Goal: Information Seeking & Learning: Learn about a topic

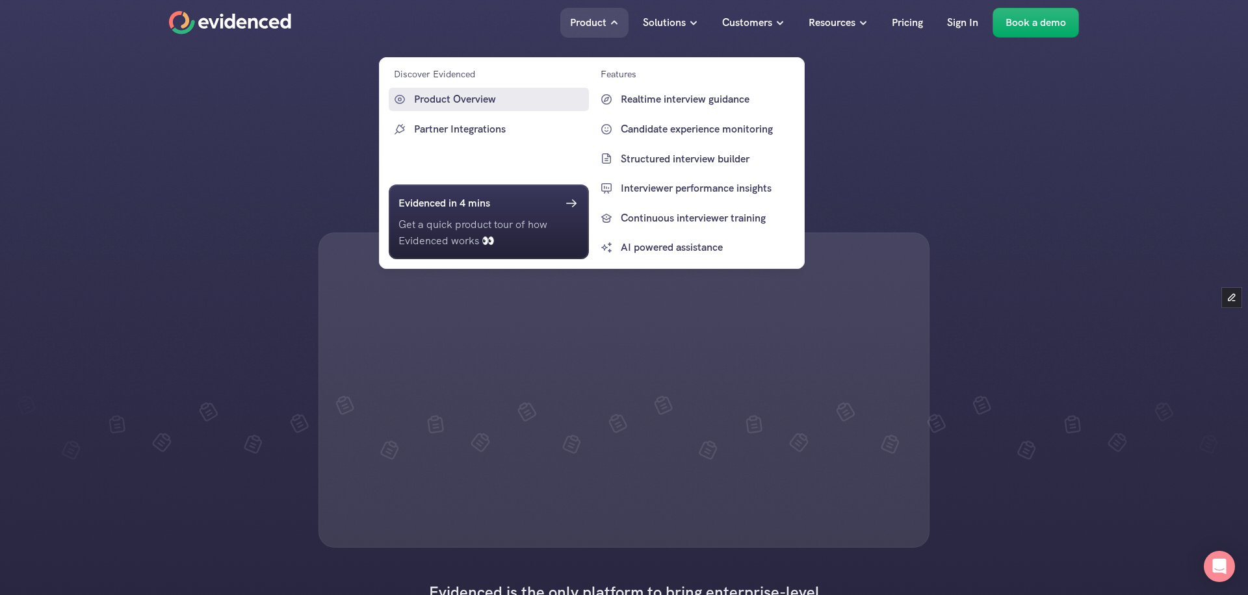
click at [424, 101] on p "Product Overview" at bounding box center [500, 99] width 172 height 17
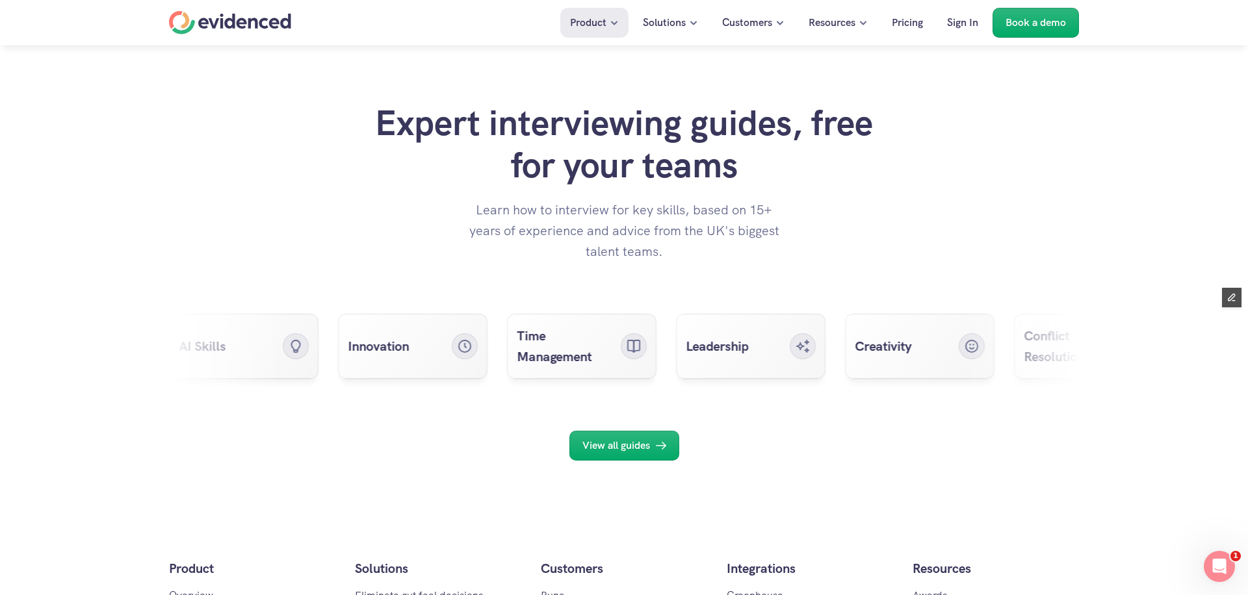
scroll to position [5169, 0]
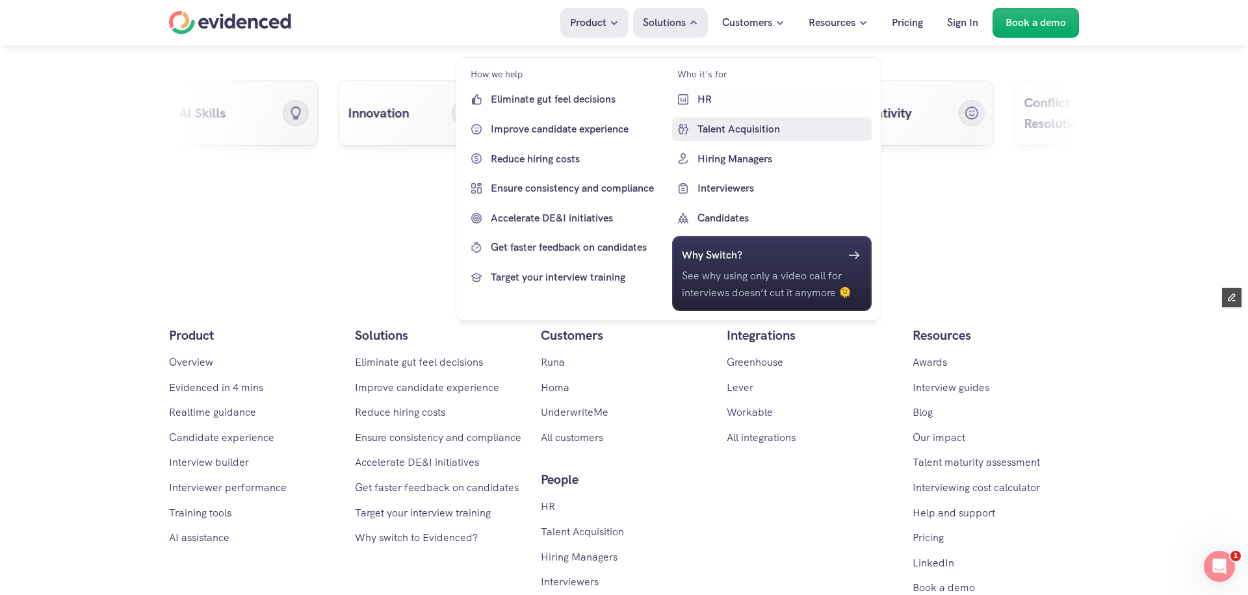
click at [707, 127] on p "Talent Acquisition" at bounding box center [783, 129] width 172 height 17
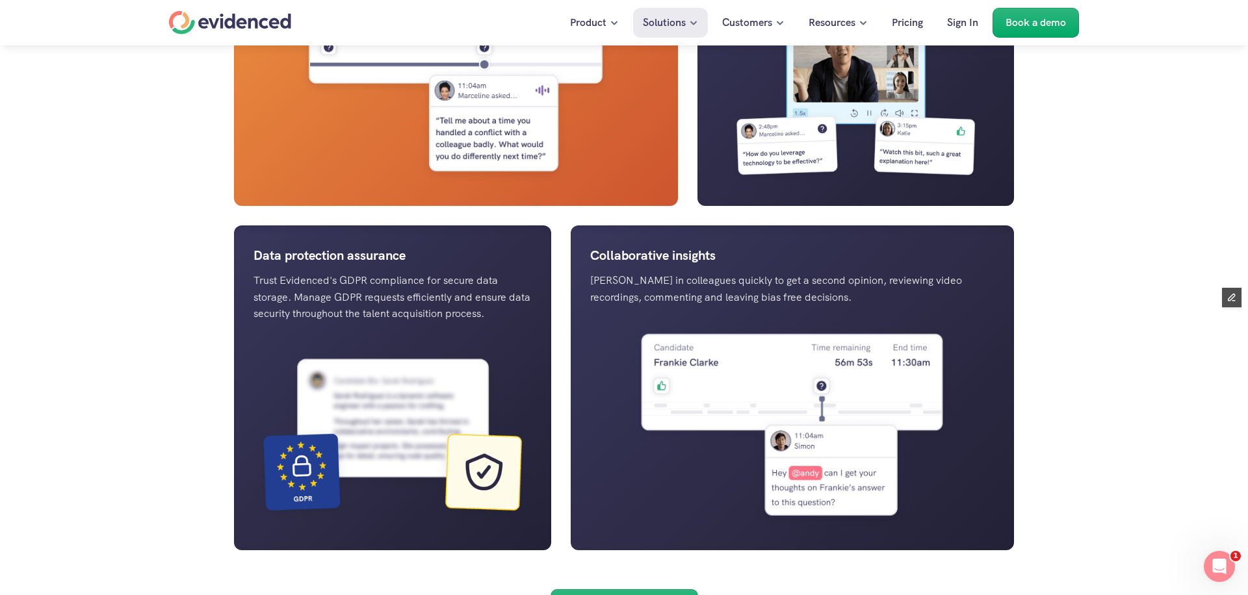
scroll to position [1700, 0]
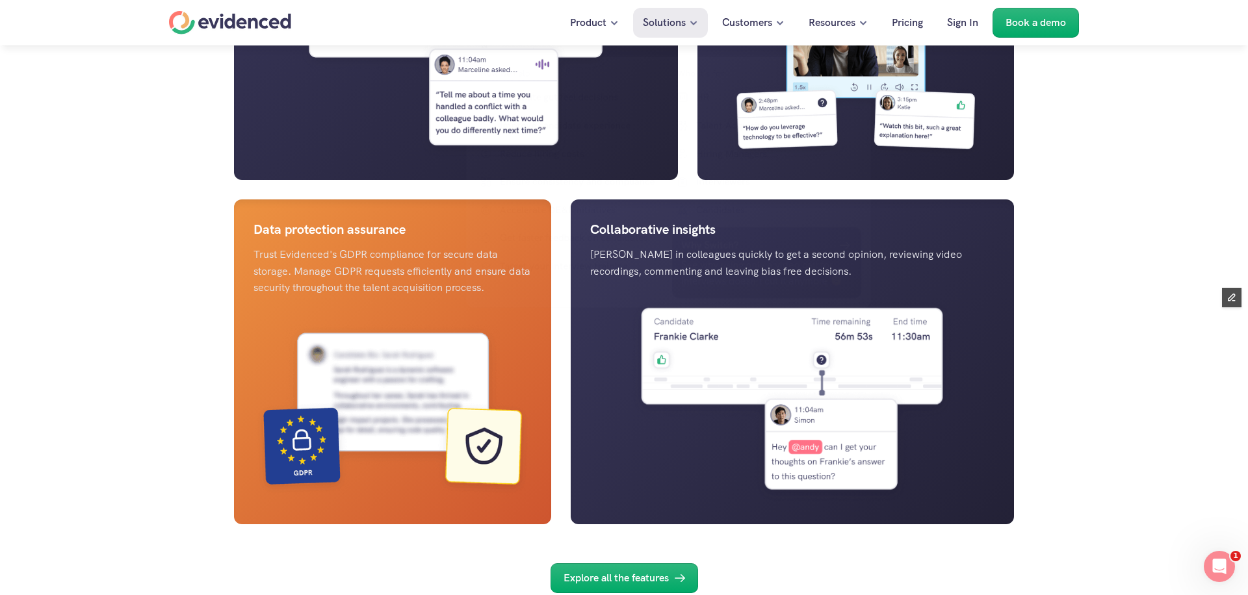
click at [268, 240] on p "Data protection assurance" at bounding box center [392, 229] width 278 height 21
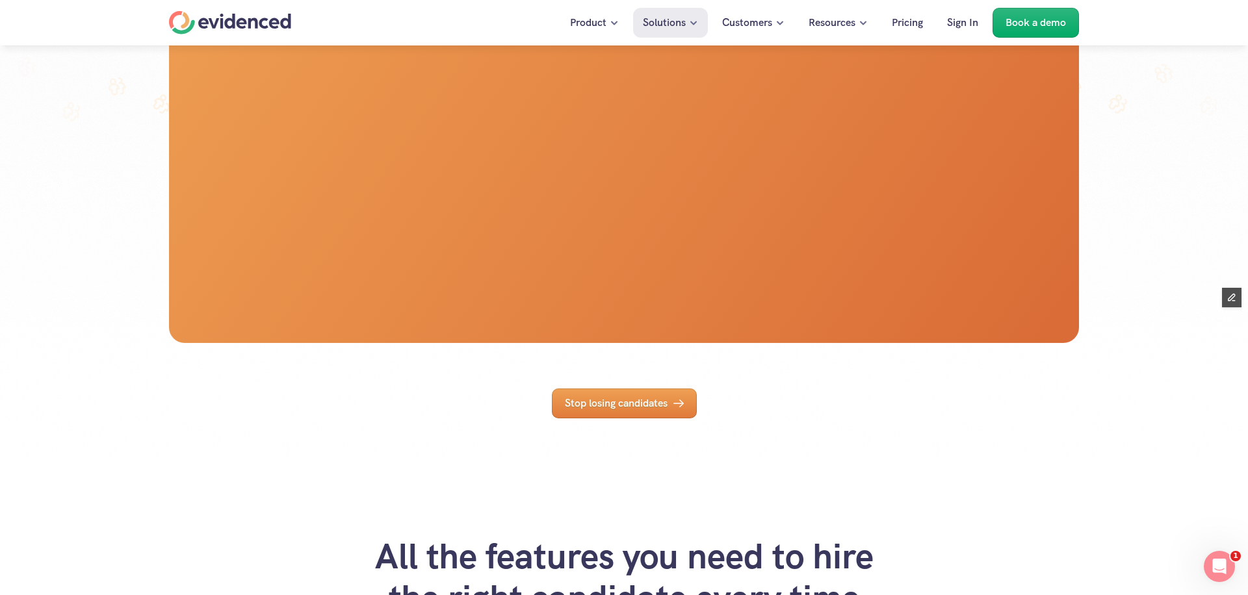
scroll to position [185, 0]
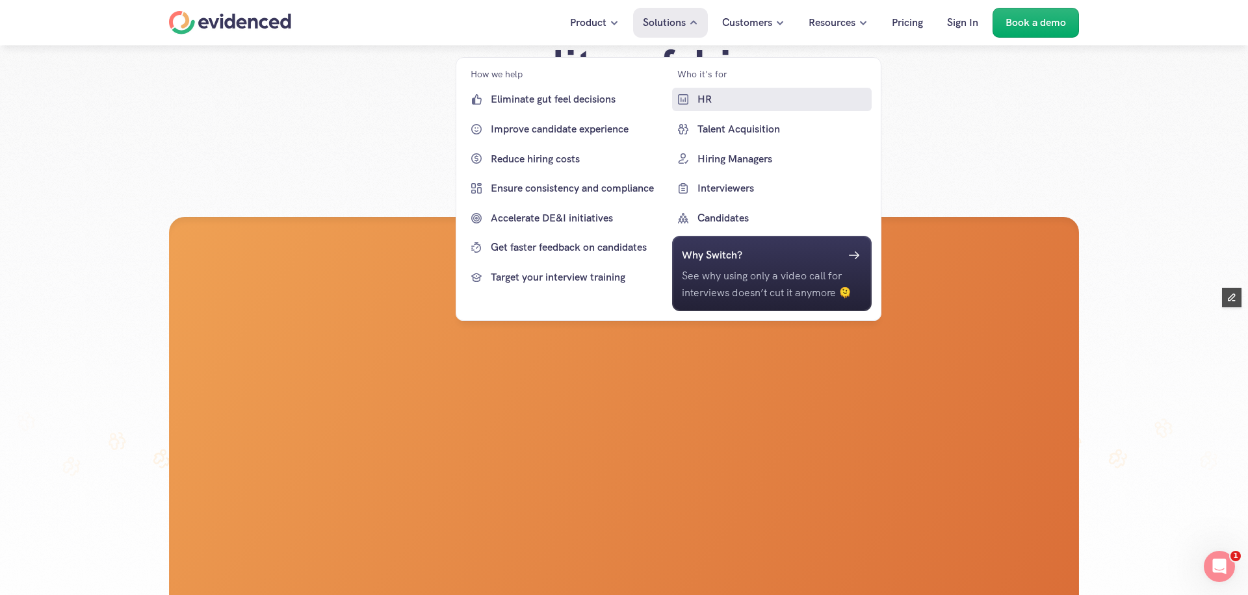
click at [700, 96] on p "HR" at bounding box center [783, 99] width 172 height 17
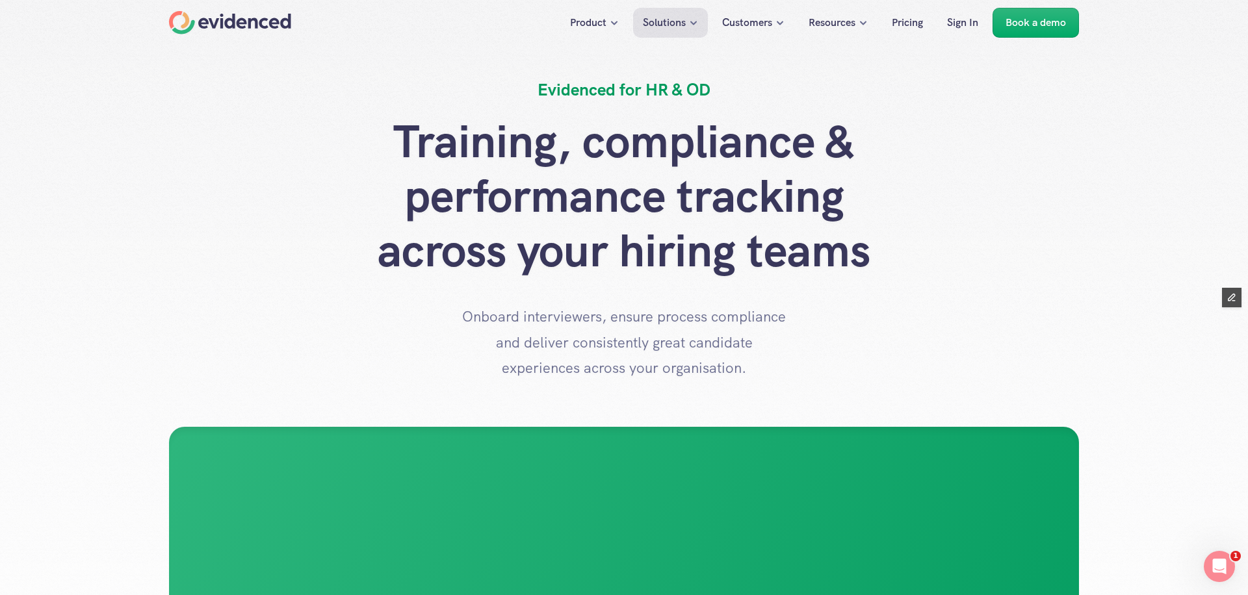
drag, startPoint x: 585, startPoint y: 142, endPoint x: 850, endPoint y: 311, distance: 314.4
click at [850, 311] on div "Training, compliance & performance tracking across your hiring teams Onboard in…" at bounding box center [624, 247] width 910 height 267
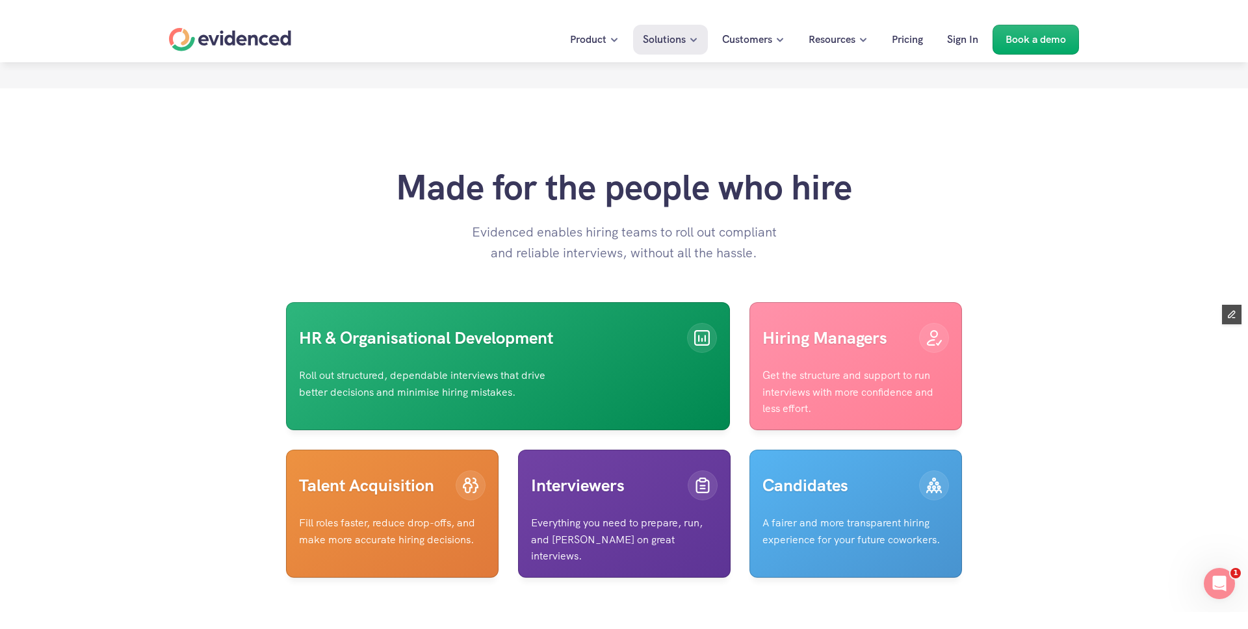
scroll to position [3130, 0]
